Goal: Check status: Check status

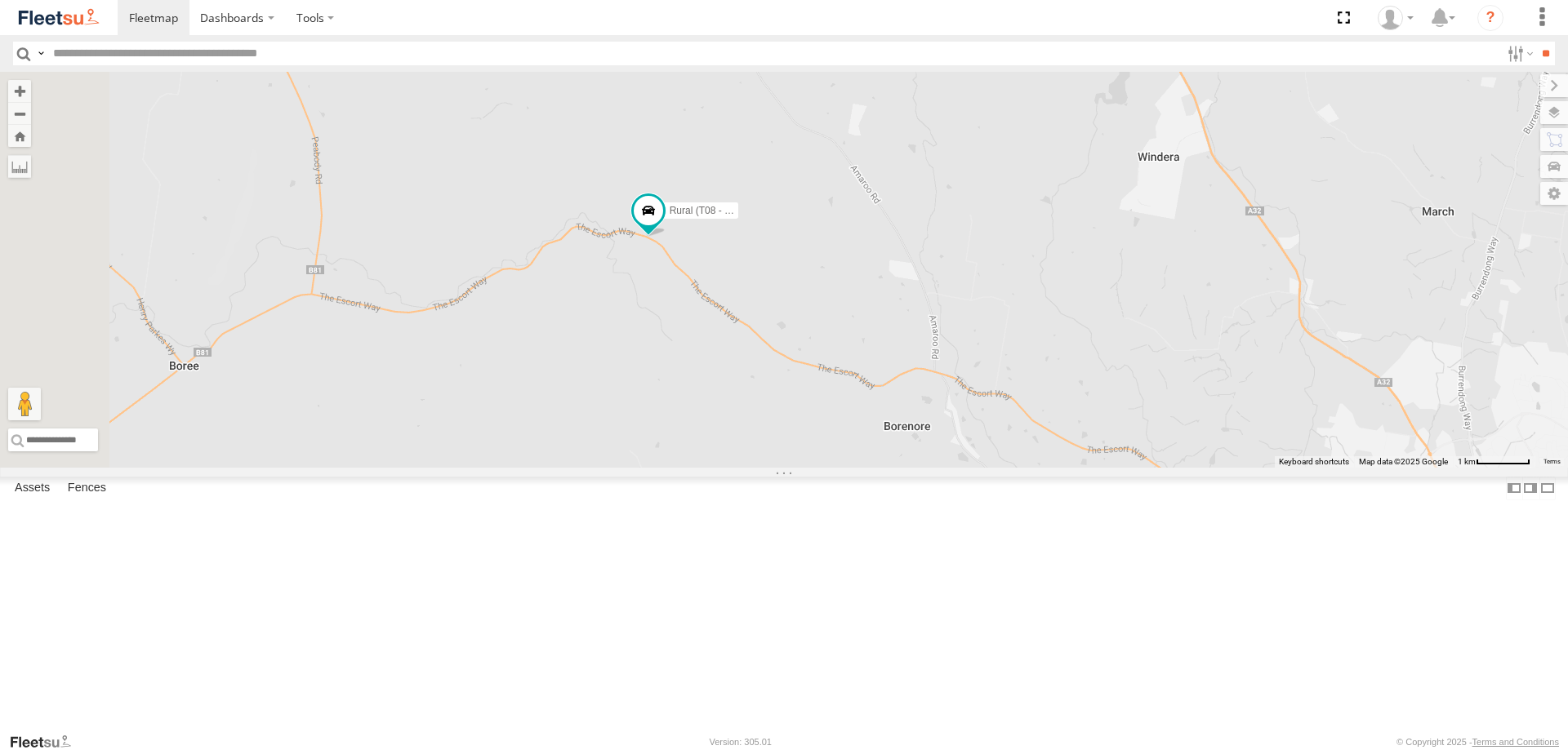
drag, startPoint x: 602, startPoint y: 274, endPoint x: 838, endPoint y: 415, distance: 274.9
click at [838, 415] on div "Brookvale (T10 - Gary) Rural (T08 - Matt) Blacktown #1 (T09 - Brian) Revesby (T…" at bounding box center [784, 270] width 1568 height 396
